Goal: Task Accomplishment & Management: Use online tool/utility

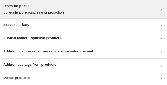
click at [110, 10] on div "Discount prices Schedule a discount, sale or promotion" at bounding box center [83, 9] width 161 height 12
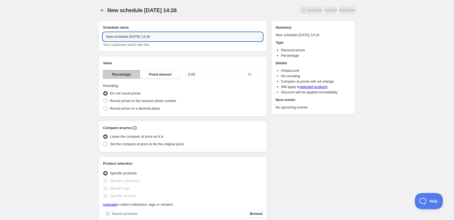
drag, startPoint x: 177, startPoint y: 37, endPoint x: 92, endPoint y: 32, distance: 84.9
click at [92, 32] on div "New schedule Sep 30 2025 14:26. This page is ready New schedule Sep 30 2025 14:…" at bounding box center [226, 208] width 269 height 417
type input "OCTOBER SALE30"
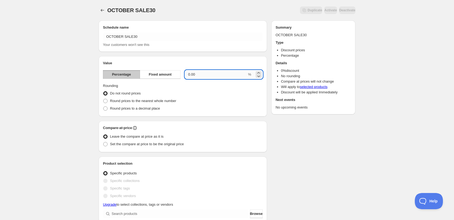
click at [213, 75] on input "0.00" at bounding box center [216, 74] width 62 height 9
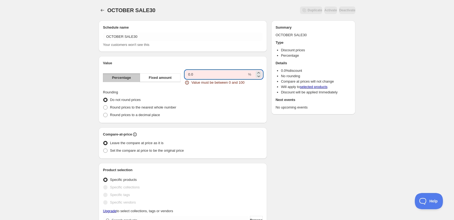
type input "0"
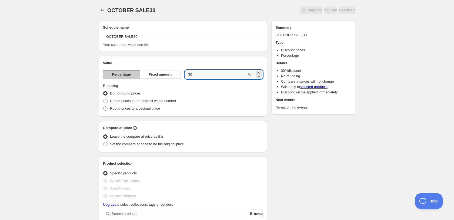
type input "30"
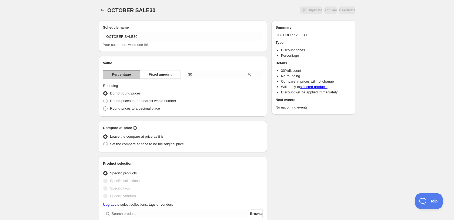
click at [311, 149] on div "Schedule name OCTOBER SALE30 Your customers won't see this Value Percentage Fix…" at bounding box center [224, 216] width 261 height 401
click at [144, 102] on span "Round prices to the nearest whole number" at bounding box center [143, 101] width 66 height 4
click at [103, 99] on input "Round prices to the nearest whole number" at bounding box center [103, 99] width 0 height 0
radio input "true"
click at [139, 93] on span "Do not round prices" at bounding box center [125, 93] width 31 height 4
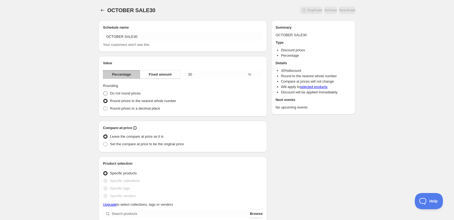
click at [103, 92] on input "Do not round prices" at bounding box center [103, 91] width 0 height 0
radio input "true"
click at [139, 99] on span "Round prices to the nearest whole number" at bounding box center [143, 101] width 66 height 4
click at [103, 99] on input "Round prices to the nearest whole number" at bounding box center [103, 99] width 0 height 0
radio input "true"
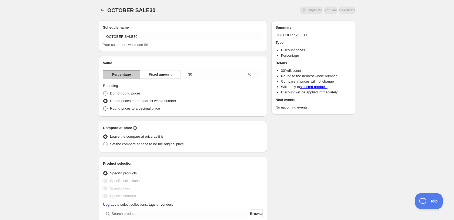
click at [160, 109] on span "Round prices to a decimal place" at bounding box center [135, 108] width 50 height 4
click at [103, 107] on input "Round prices to a decimal place" at bounding box center [103, 106] width 0 height 0
radio input "true"
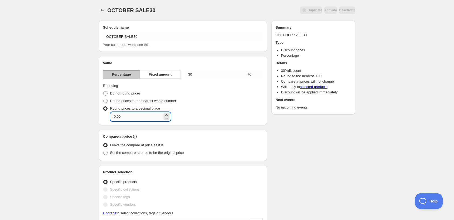
drag, startPoint x: 130, startPoint y: 116, endPoint x: 117, endPoint y: 118, distance: 12.6
click at [117, 118] on input "0.00" at bounding box center [136, 116] width 52 height 9
type input "0.95"
click at [197, 123] on div "Value Percentage Fixed amount 30 % Rounding Do not round prices Round prices to…" at bounding box center [183, 90] width 168 height 69
click at [296, 130] on div "Schedule name OCTOBER SALE30 Your customers won't see this Value Percentage Fix…" at bounding box center [224, 220] width 261 height 409
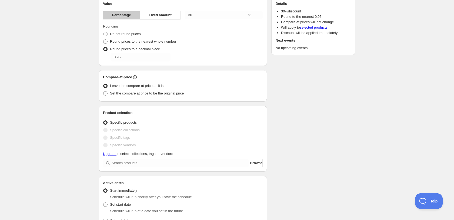
scroll to position [60, 0]
click at [156, 93] on span "Set the compare at price to be the original price" at bounding box center [147, 93] width 74 height 4
click at [103, 91] on input "Set the compare at price to be the original price" at bounding box center [103, 91] width 0 height 0
radio input "true"
click at [149, 86] on span "Leave the compare at price as it is" at bounding box center [136, 85] width 53 height 4
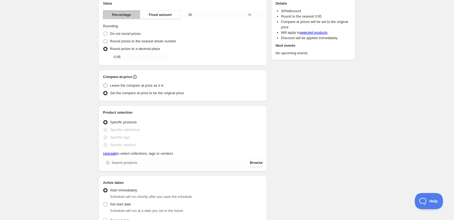
click at [103, 84] on input "Leave the compare at price as it is" at bounding box center [103, 83] width 0 height 0
radio input "true"
click at [178, 95] on span "Set the compare at price to be the original price" at bounding box center [147, 93] width 74 height 4
click at [103, 91] on input "Set the compare at price to be the original price" at bounding box center [103, 91] width 0 height 0
radio input "true"
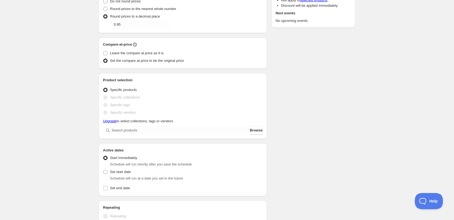
scroll to position [0, 0]
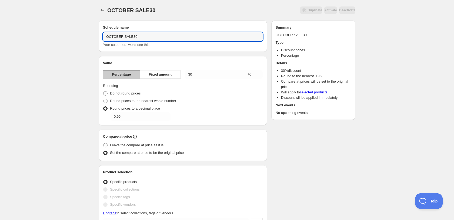
drag, startPoint x: 152, startPoint y: 36, endPoint x: 94, endPoint y: 30, distance: 58.4
click at [94, 30] on div "OCTOBER SALE30. This page is ready OCTOBER SALE30 Duplicate Activate Deactivate…" at bounding box center [226, 213] width 269 height 426
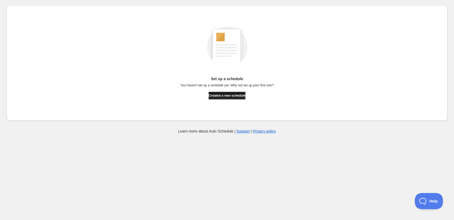
click at [241, 94] on span "Created a new schedule" at bounding box center [226, 95] width 37 height 4
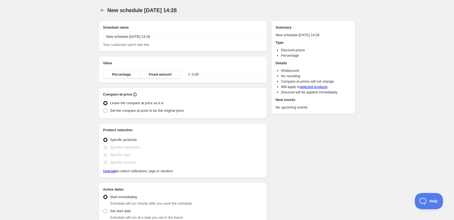
radio input "true"
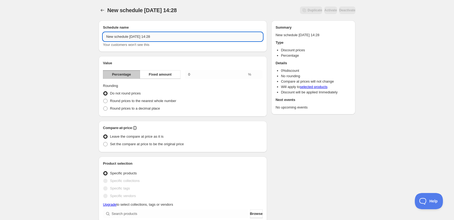
click at [147, 39] on input "New schedule [DATE] 14:28" at bounding box center [183, 36] width 160 height 9
drag, startPoint x: 172, startPoint y: 39, endPoint x: 101, endPoint y: 34, distance: 71.7
click at [101, 34] on div "Schedule name New schedule [DATE] 14:28 Your customers won't see this" at bounding box center [183, 36] width 168 height 31
paste input "OCTOBER SALE30"
click at [124, 37] on input "OCTOBER SALE30" at bounding box center [183, 36] width 160 height 9
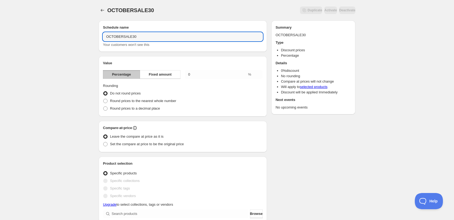
type input "OCTOBERSALE30"
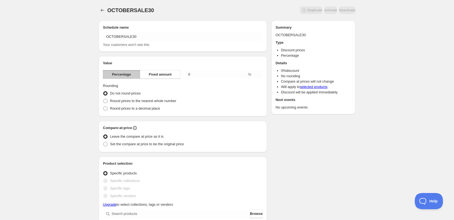
click at [146, 53] on div "Schedule name OCTOBERSALE30 Your customers won't see this Value Percentage Fixe…" at bounding box center [183, 213] width 168 height 384
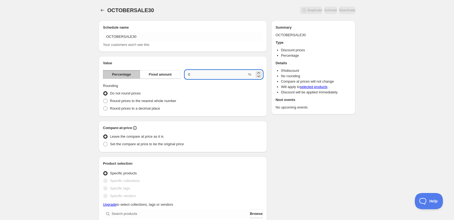
click at [188, 74] on input "0.00" at bounding box center [216, 74] width 62 height 9
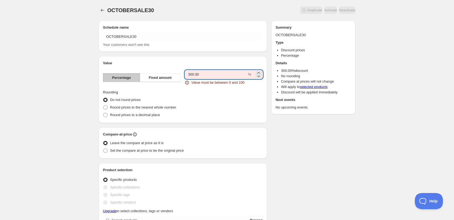
click at [188, 74] on input "300.00" at bounding box center [216, 74] width 62 height 9
drag, startPoint x: 193, startPoint y: 75, endPoint x: 202, endPoint y: 74, distance: 8.7
click at [202, 74] on input "300.00" at bounding box center [216, 74] width 62 height 9
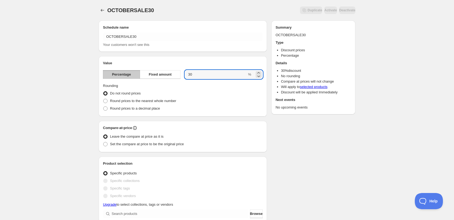
type input "30"
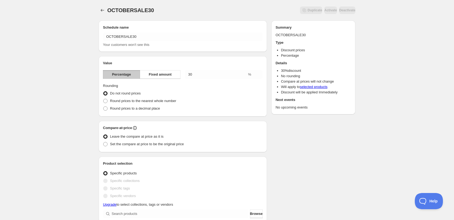
click at [305, 124] on div "Schedule name OCTOBERSALE30 Your customers won't see this Value Percentage Fixe…" at bounding box center [224, 216] width 261 height 401
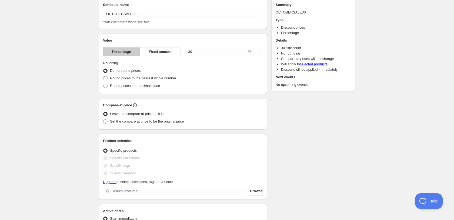
scroll to position [23, 0]
click at [147, 86] on span "Round prices to a decimal place" at bounding box center [135, 85] width 50 height 4
click at [103, 84] on input "Round prices to a decimal place" at bounding box center [103, 83] width 0 height 0
radio input "true"
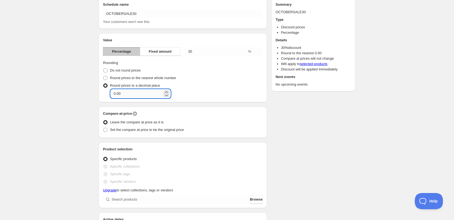
drag, startPoint x: 117, startPoint y: 93, endPoint x: 125, endPoint y: 93, distance: 7.6
click at [125, 93] on input "0.00" at bounding box center [136, 93] width 52 height 9
type input "0.95"
click at [301, 114] on div "Schedule name OCTOBERSALE30 Your customers won't see this Value Percentage Fixe…" at bounding box center [224, 197] width 261 height 409
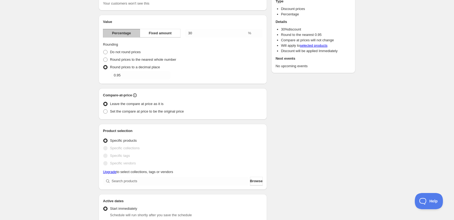
scroll to position [40, 0]
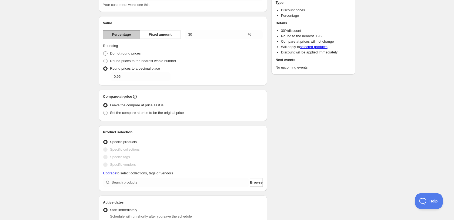
drag, startPoint x: 178, startPoint y: 112, endPoint x: 255, endPoint y: 118, distance: 76.6
click at [178, 112] on span "Set the compare at price to be the original price" at bounding box center [147, 113] width 74 height 4
click at [103, 111] on input "Set the compare at price to be the original price" at bounding box center [103, 111] width 0 height 0
radio input "true"
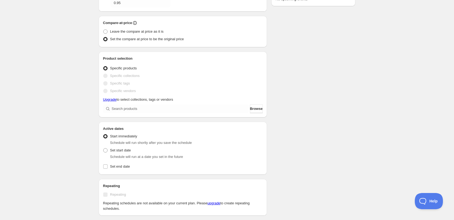
scroll to position [113, 0]
click at [250, 108] on span "Browse" at bounding box center [256, 108] width 13 height 5
click at [340, 105] on div "Schedule name OCTOBERSALE30 Your customers won't see this Value Percentage Fixe…" at bounding box center [224, 107] width 261 height 409
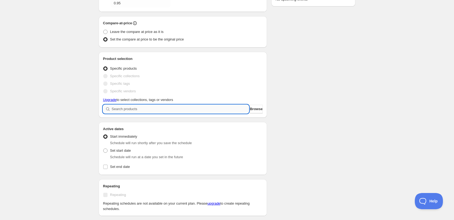
click at [158, 109] on input "search" at bounding box center [180, 109] width 137 height 9
click at [255, 106] on button "Browse" at bounding box center [256, 109] width 13 height 9
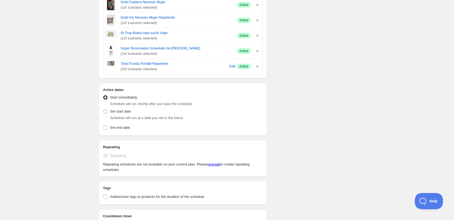
scroll to position [2486, 0]
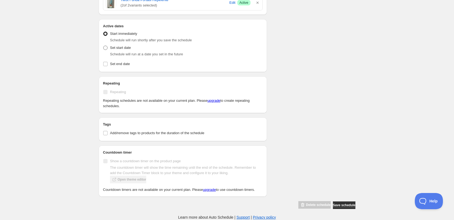
click at [105, 46] on span at bounding box center [105, 48] width 4 height 4
click at [103, 46] on input "Set start date" at bounding box center [103, 46] width 0 height 0
radio input "true"
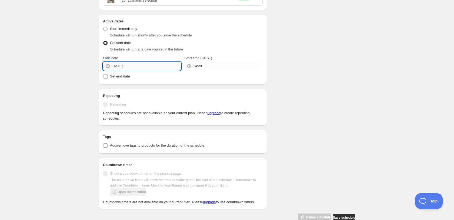
click at [127, 68] on input "[DATE]" at bounding box center [146, 66] width 69 height 9
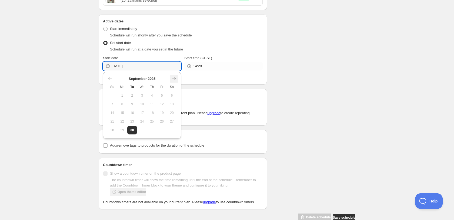
click at [177, 77] on button "Show next month, October 2025" at bounding box center [174, 79] width 8 height 8
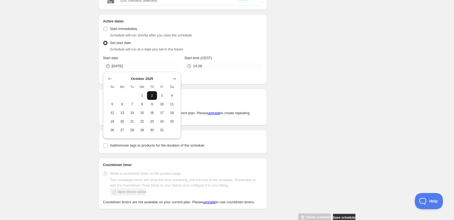
click at [152, 94] on span "2" at bounding box center [152, 95] width 6 height 4
type input "[DATE]"
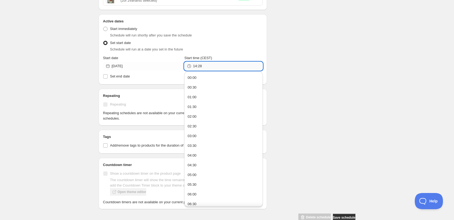
drag, startPoint x: 193, startPoint y: 67, endPoint x: 215, endPoint y: 67, distance: 21.6
click at [215, 67] on input "14:28" at bounding box center [227, 66] width 69 height 9
type input "00:01"
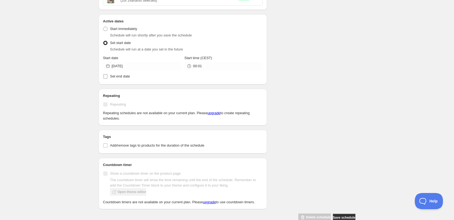
click at [106, 76] on input "Set end date" at bounding box center [105, 76] width 4 height 4
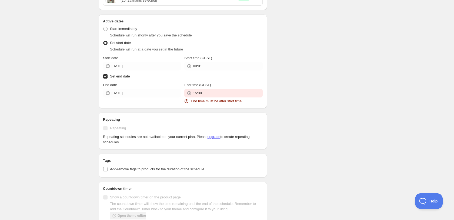
click at [106, 76] on input "Set end date" at bounding box center [105, 76] width 4 height 4
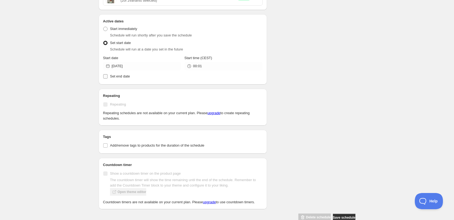
click at [106, 76] on input "Set end date" at bounding box center [105, 76] width 4 height 4
checkbox input "true"
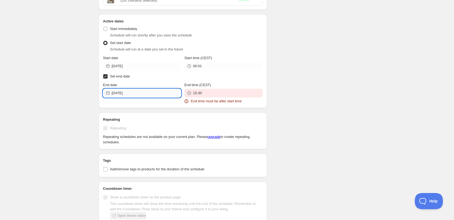
click at [137, 95] on input "[DATE]" at bounding box center [146, 93] width 69 height 9
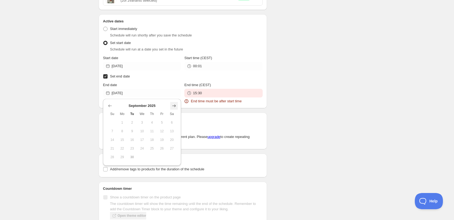
click at [175, 106] on icon "Show next month, October 2025" at bounding box center [174, 105] width 4 height 3
click at [142, 140] on span "15" at bounding box center [142, 140] width 6 height 4
type input "[DATE]"
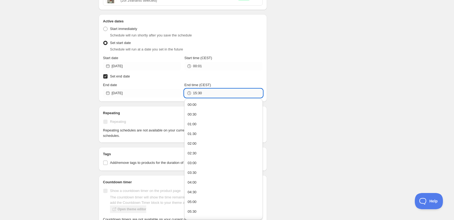
click at [207, 94] on input "15:30" at bounding box center [227, 93] width 69 height 9
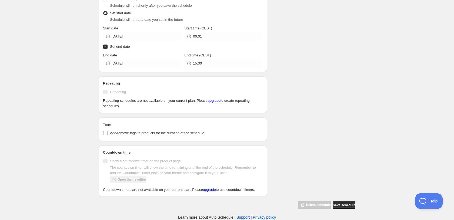
scroll to position [2521, 0]
click at [339, 203] on button "Save schedule" at bounding box center [344, 205] width 22 height 8
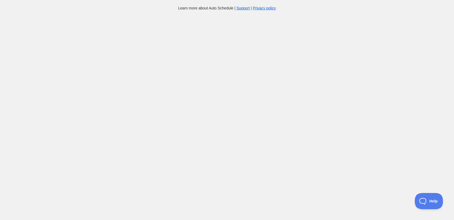
click at [338, 205] on body "Learn more about Auto Schedule | Support | Privacy policy Home Schedules Histor…" at bounding box center [227, 115] width 454 height 220
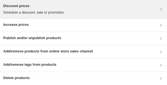
click at [56, 12] on p "Schedule a discount, sale or promotion" at bounding box center [33, 12] width 61 height 5
